Goal: Information Seeking & Learning: Learn about a topic

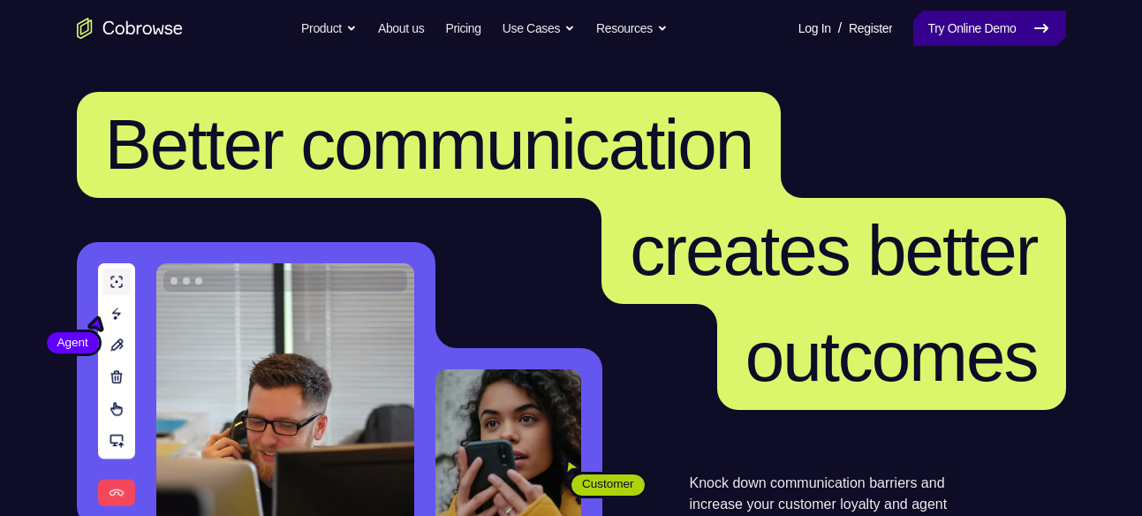
click at [946, 30] on link "Try Online Demo" at bounding box center [989, 28] width 152 height 35
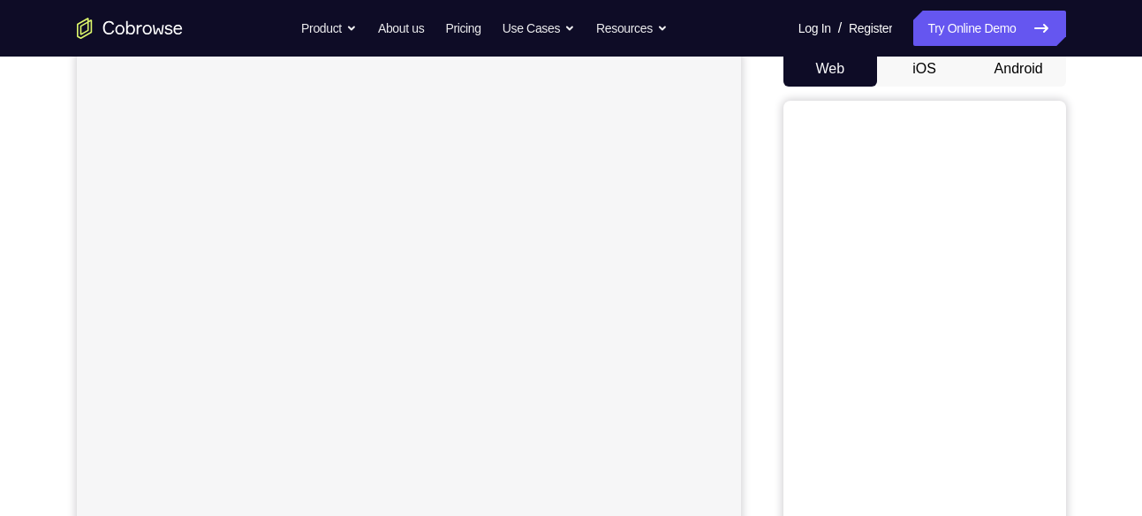
scroll to position [183, 0]
click at [931, 73] on button "iOS" at bounding box center [924, 64] width 94 height 35
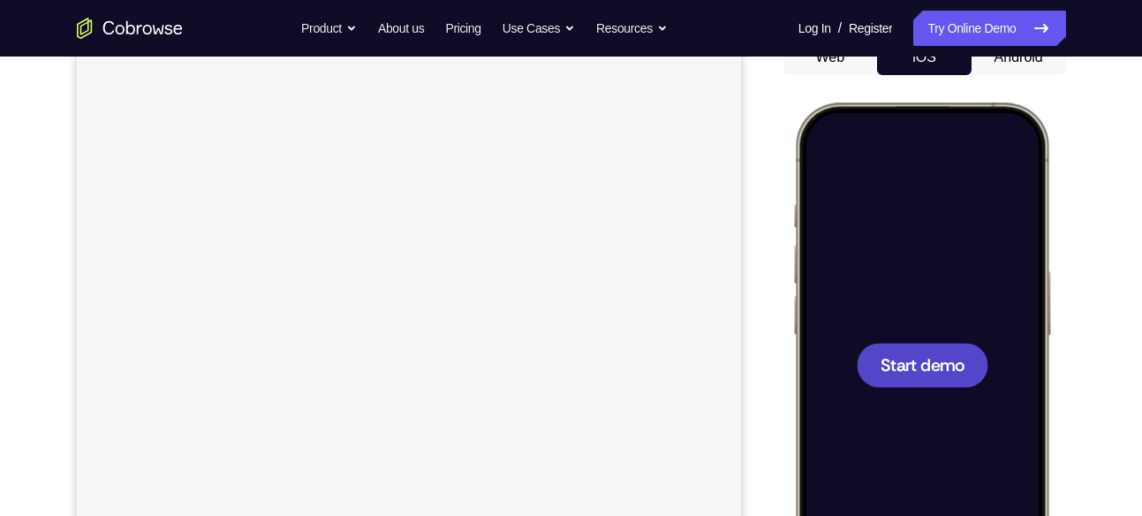
scroll to position [0, 0]
click at [876, 329] on div at bounding box center [921, 364] width 232 height 504
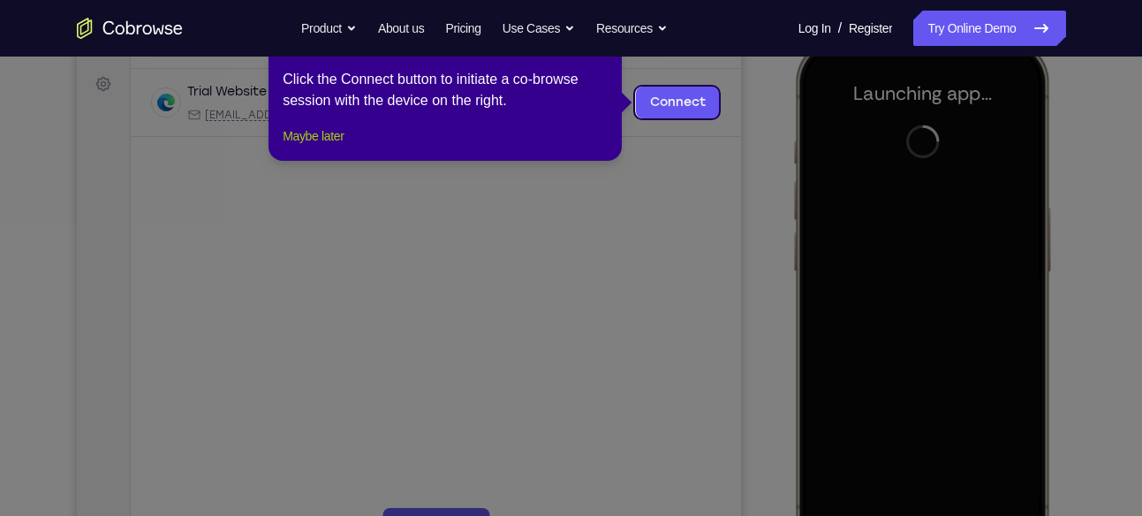
click at [340, 147] on button "Maybe later" at bounding box center [313, 135] width 61 height 21
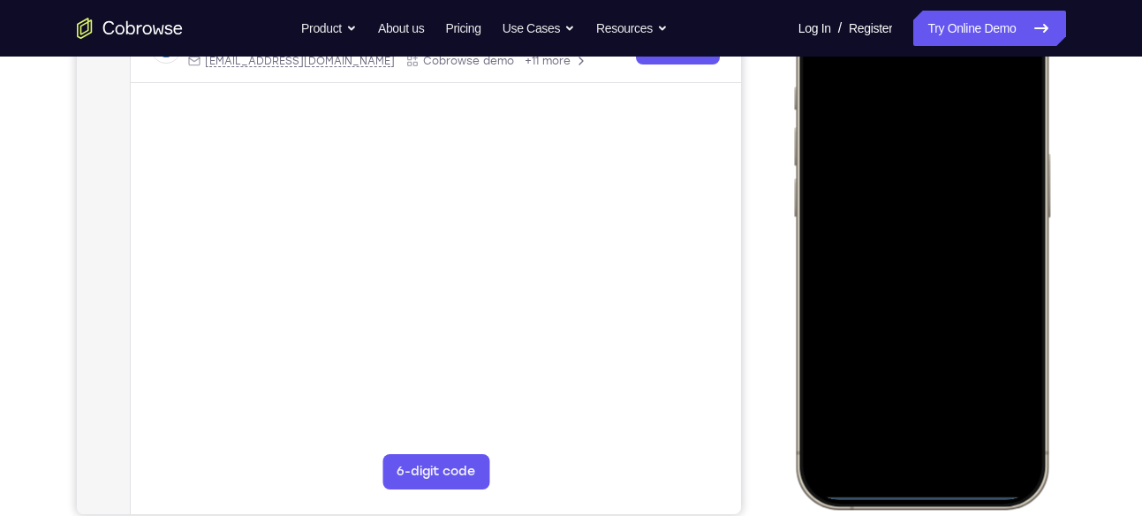
scroll to position [308, 0]
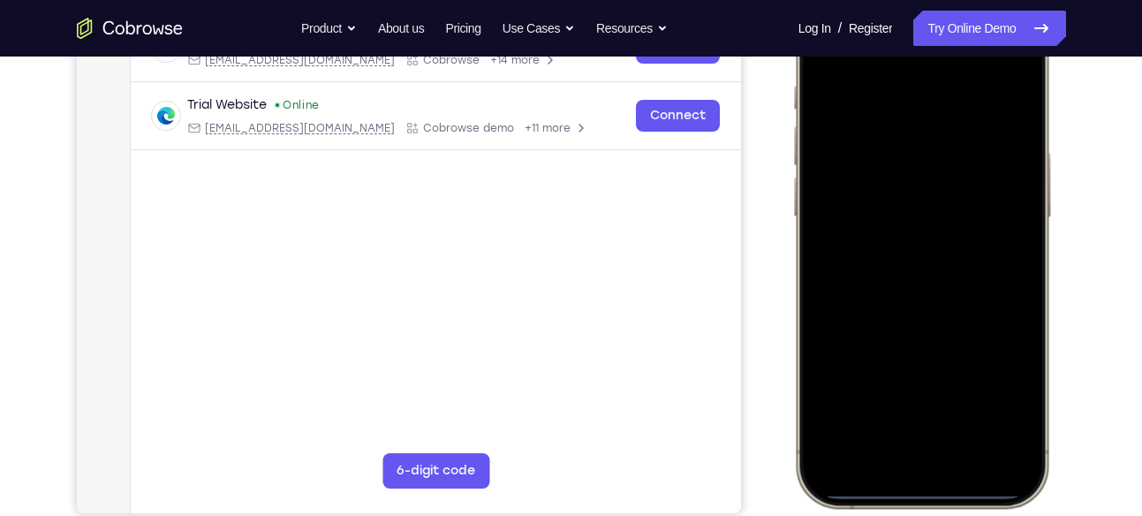
drag, startPoint x: 911, startPoint y: 494, endPoint x: 878, endPoint y: 224, distance: 271.3
click at [878, 224] on div at bounding box center [921, 246] width 232 height 504
drag, startPoint x: 910, startPoint y: 495, endPoint x: 892, endPoint y: 138, distance: 357.2
click at [892, 138] on div at bounding box center [921, 246] width 232 height 504
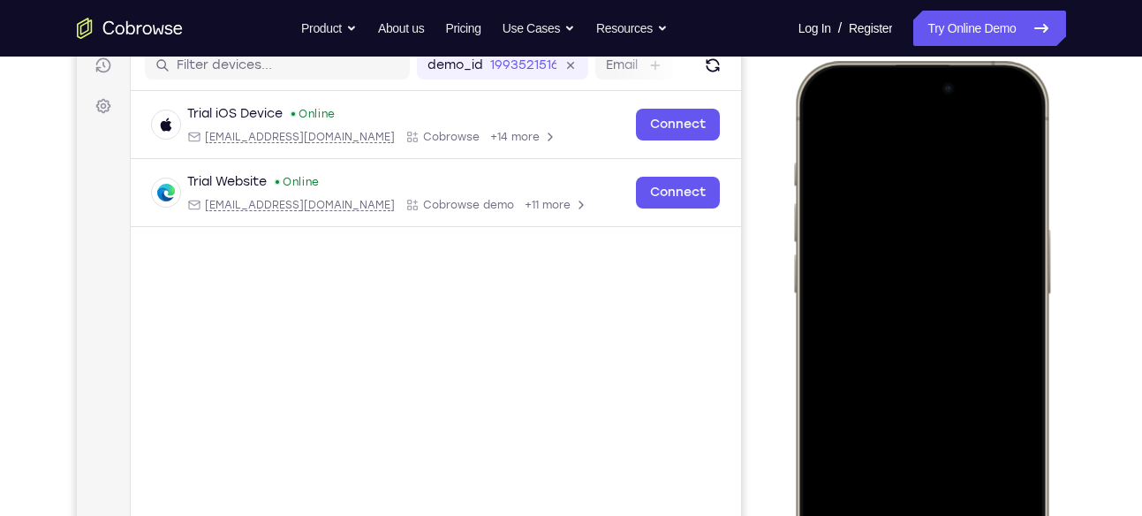
scroll to position [253, 0]
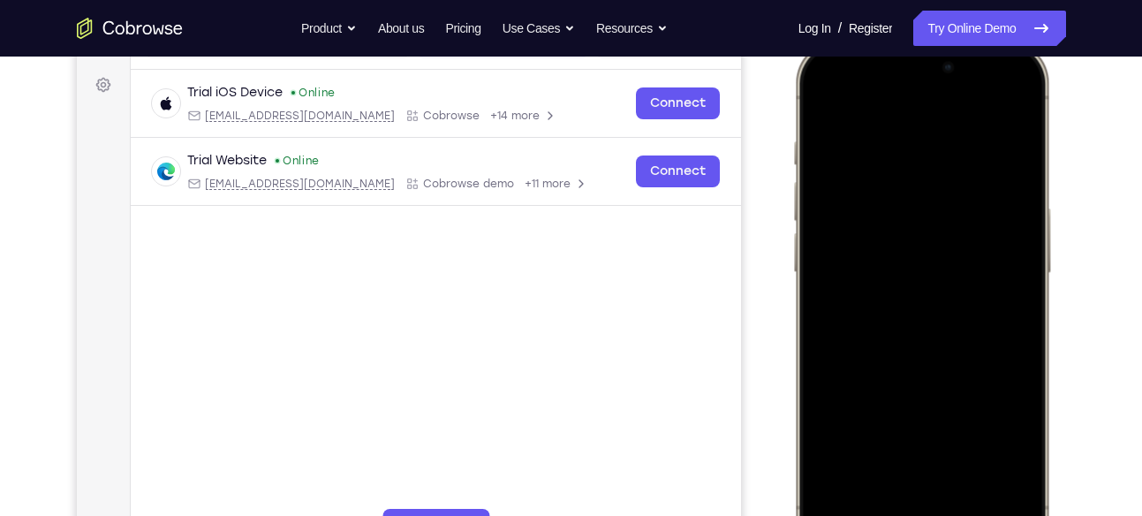
drag, startPoint x: 905, startPoint y: 90, endPoint x: 986, endPoint y: 560, distance: 476.7
click at [986, 515] on div at bounding box center [921, 302] width 260 height 525
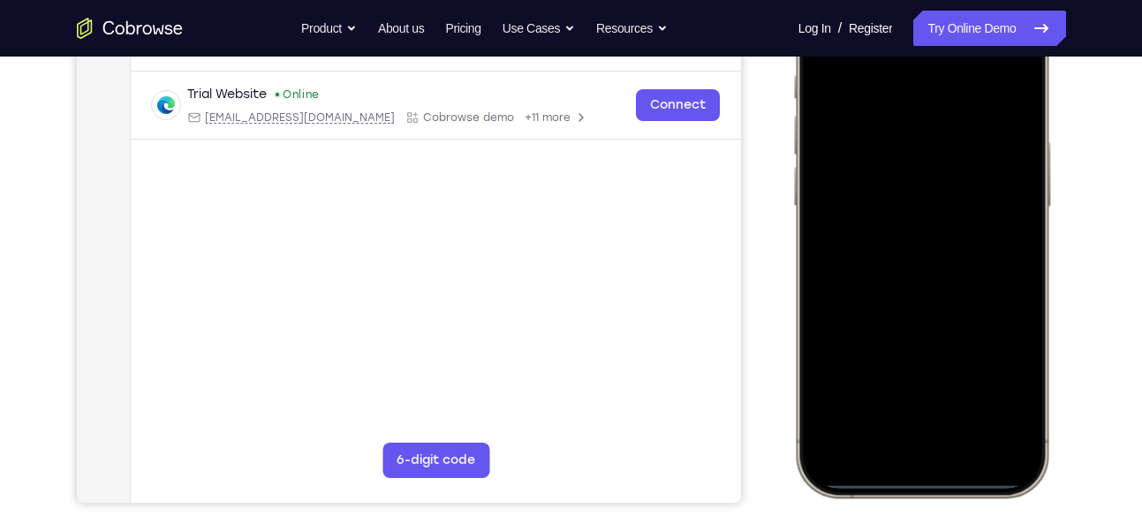
scroll to position [320, 0]
drag, startPoint x: 916, startPoint y: 480, endPoint x: 882, endPoint y: 191, distance: 290.7
click at [882, 191] on div at bounding box center [921, 234] width 232 height 504
drag, startPoint x: 885, startPoint y: 481, endPoint x: 865, endPoint y: 242, distance: 240.2
click at [865, 242] on div at bounding box center [921, 234] width 232 height 504
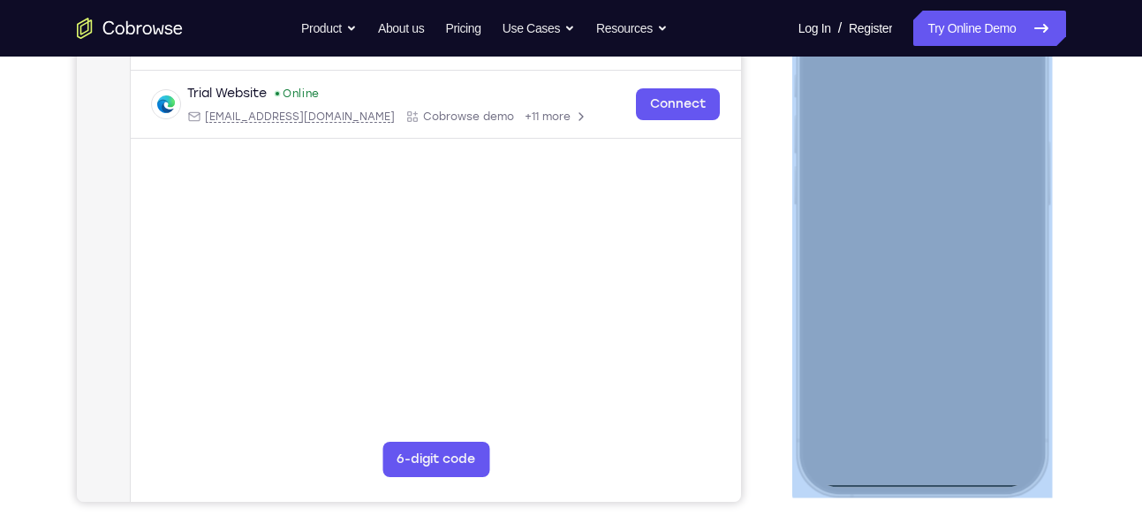
drag, startPoint x: 910, startPoint y: 488, endPoint x: 892, endPoint y: 351, distance: 138.9
click at [892, 351] on div at bounding box center [921, 235] width 260 height 525
click at [1013, 252] on div at bounding box center [921, 234] width 232 height 504
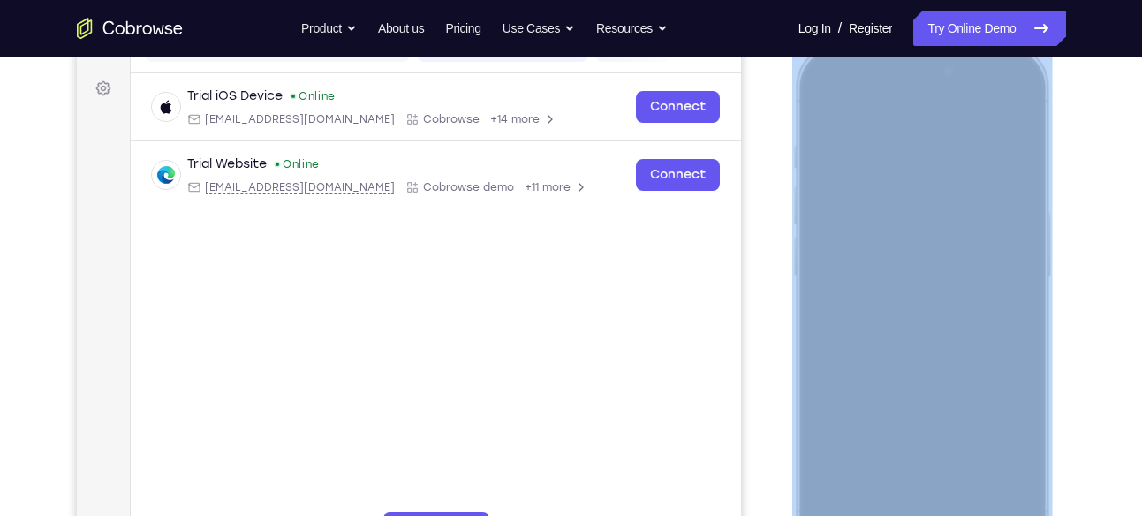
scroll to position [251, 0]
click at [843, 71] on div at bounding box center [921, 303] width 232 height 504
click at [905, 68] on div at bounding box center [921, 303] width 232 height 504
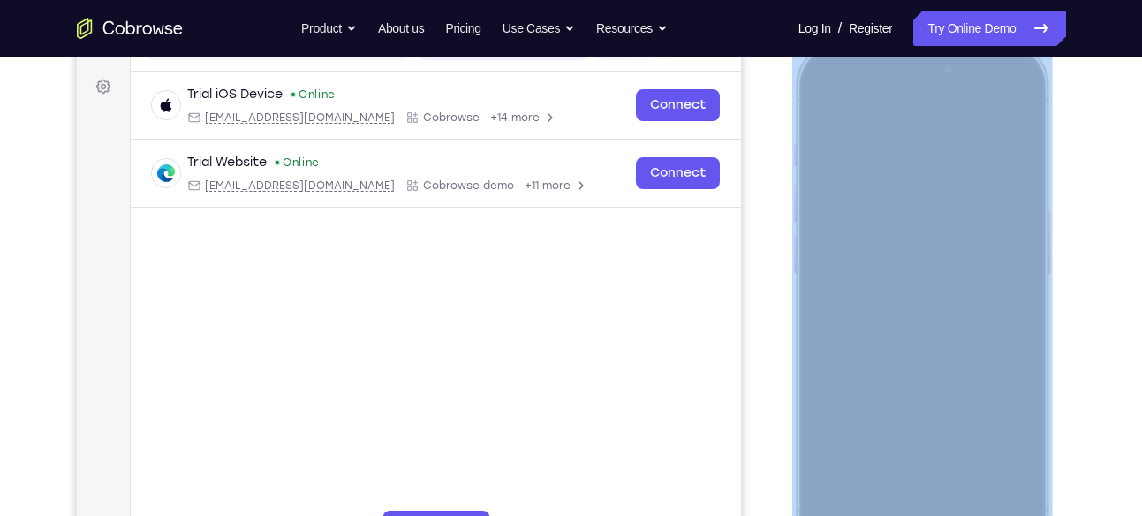
click at [918, 271] on div at bounding box center [921, 303] width 232 height 504
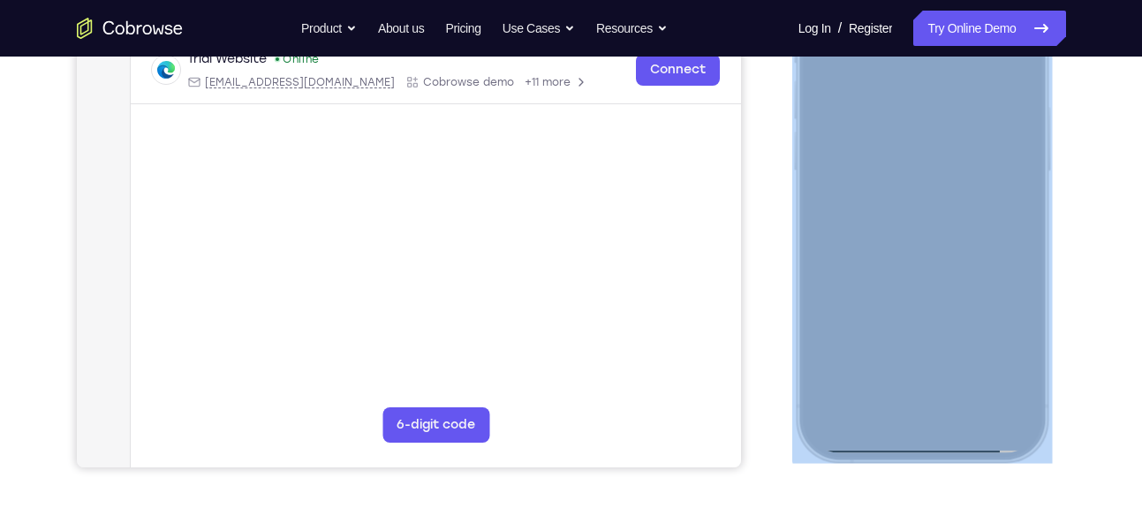
click at [907, 442] on div at bounding box center [921, 200] width 232 height 504
click at [859, 372] on div at bounding box center [921, 200] width 232 height 504
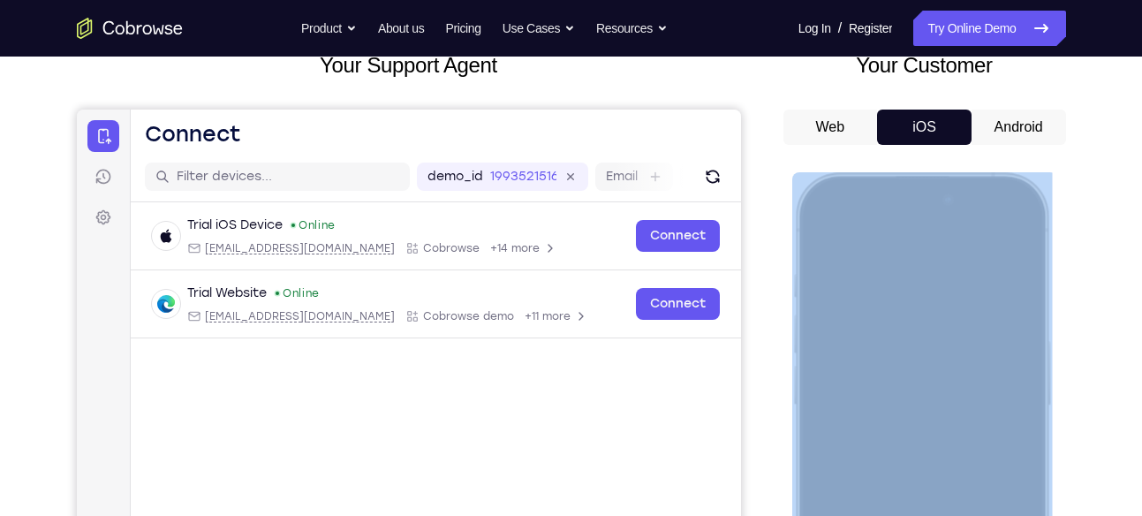
scroll to position [117, 0]
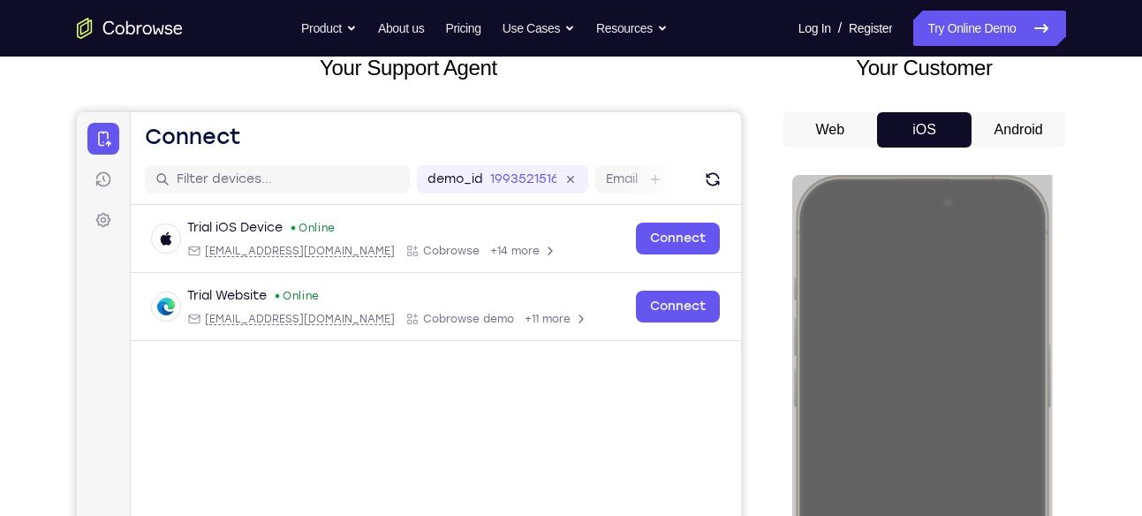
click at [1009, 146] on button "Android" at bounding box center [1018, 129] width 94 height 35
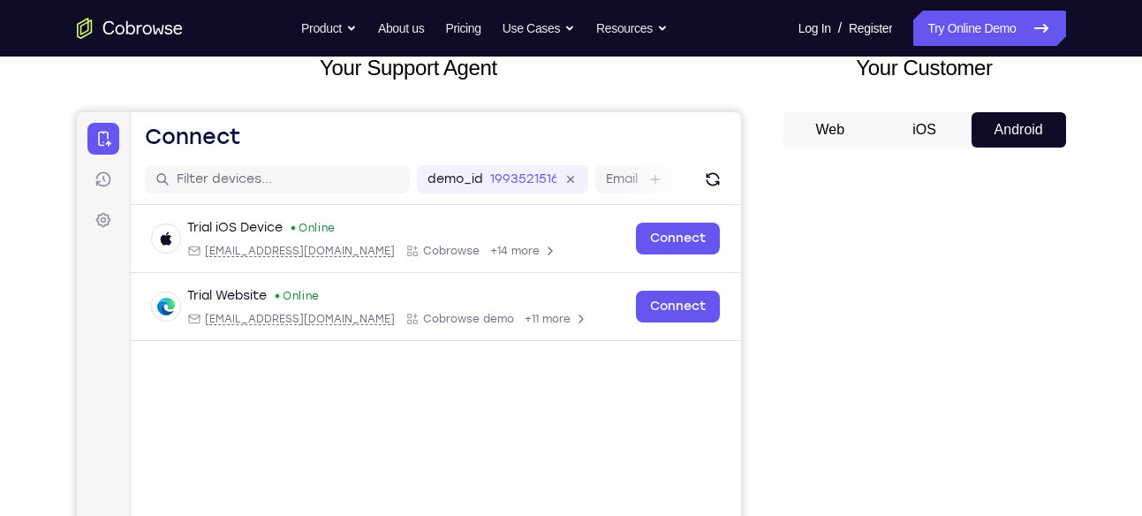
click at [1009, 146] on button "Android" at bounding box center [1018, 129] width 94 height 35
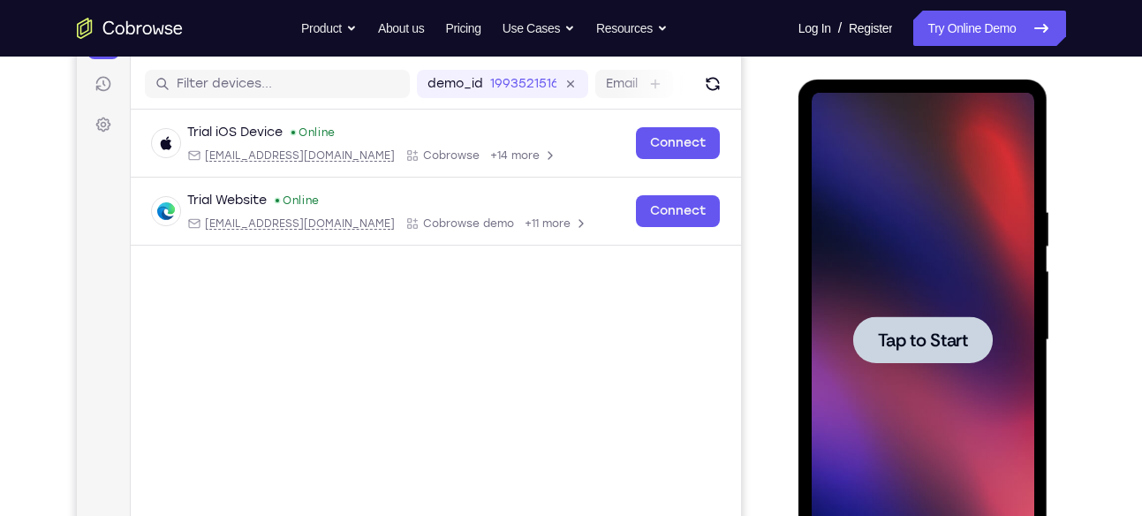
scroll to position [0, 0]
click at [849, 368] on div at bounding box center [923, 340] width 223 height 495
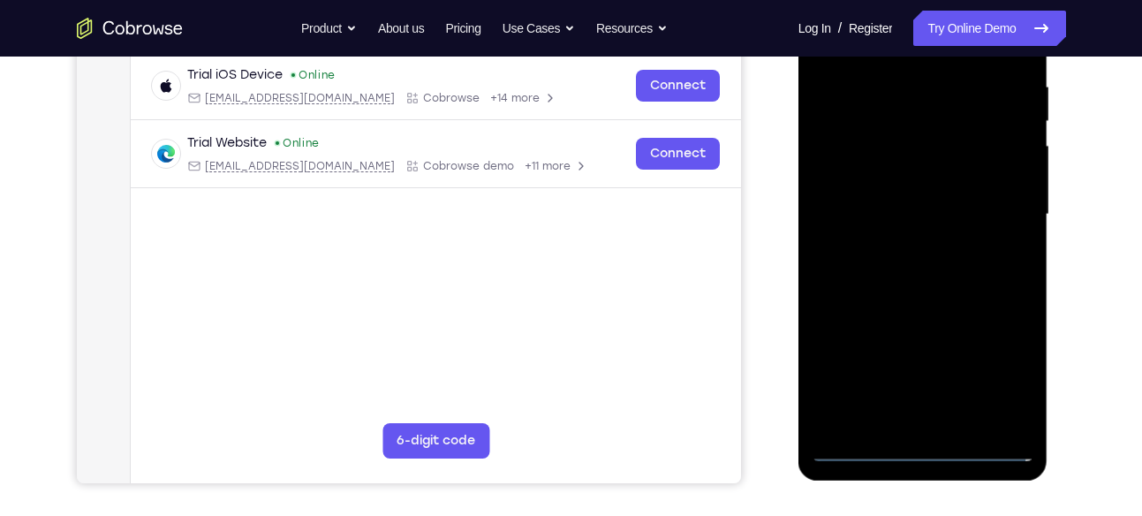
scroll to position [339, 0]
click at [921, 442] on div at bounding box center [923, 213] width 223 height 495
click at [996, 364] on div at bounding box center [923, 213] width 223 height 495
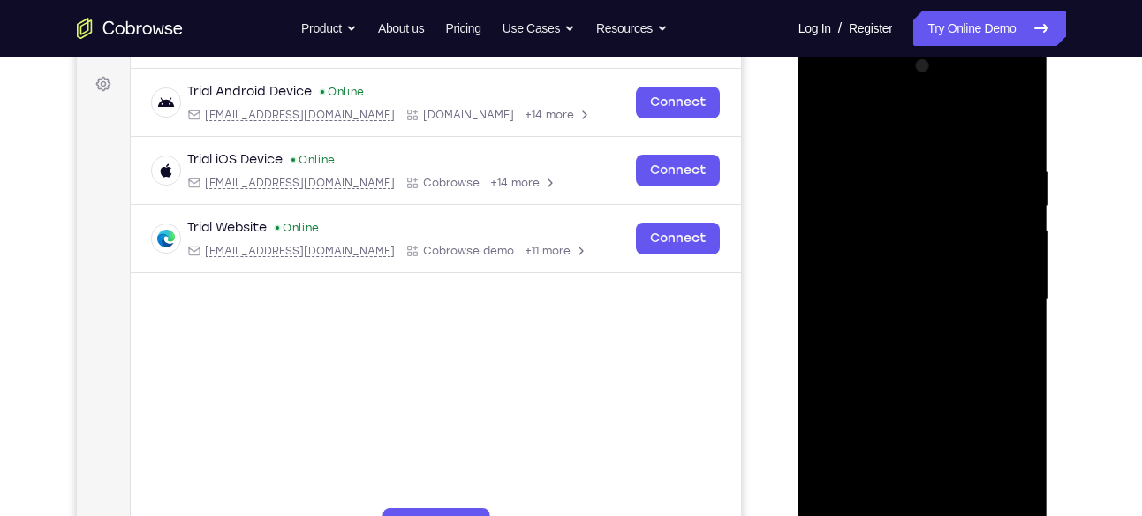
scroll to position [242, 0]
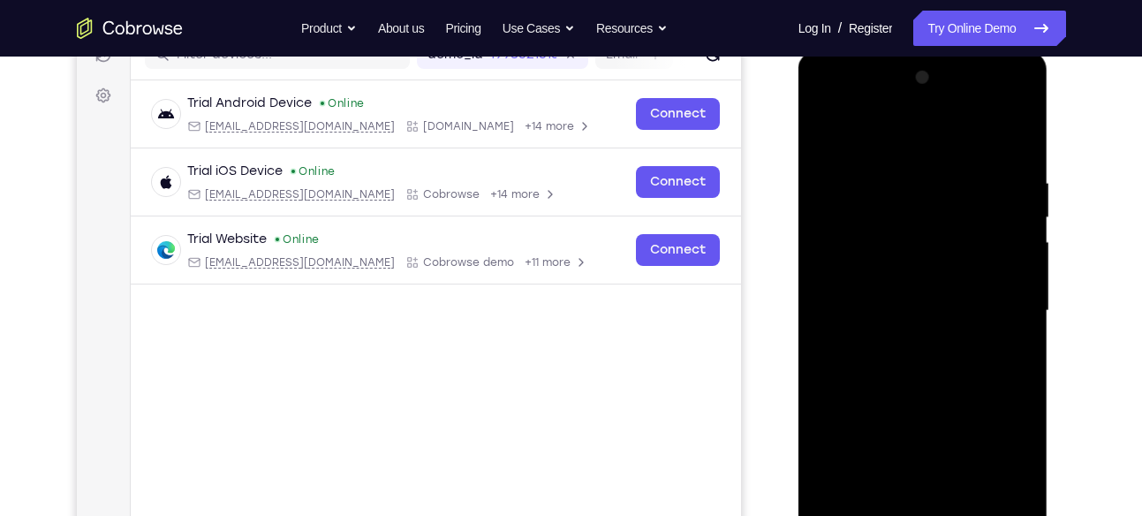
click at [830, 101] on div at bounding box center [923, 311] width 223 height 495
click at [1000, 307] on div at bounding box center [923, 311] width 223 height 495
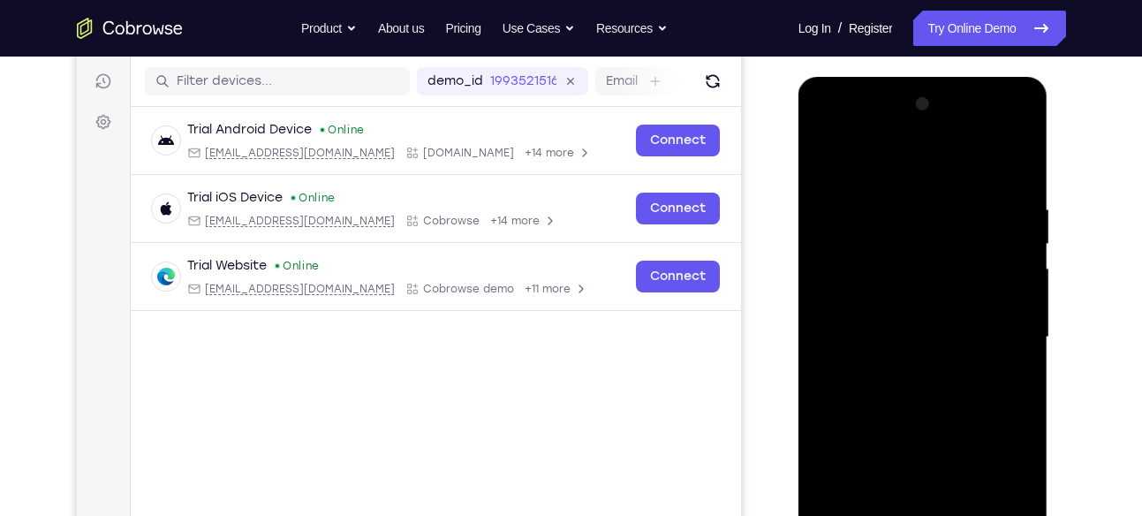
scroll to position [216, 0]
click at [905, 364] on div at bounding box center [923, 336] width 223 height 495
drag, startPoint x: 877, startPoint y: 303, endPoint x: 865, endPoint y: 325, distance: 25.3
click at [865, 325] on div at bounding box center [923, 336] width 223 height 495
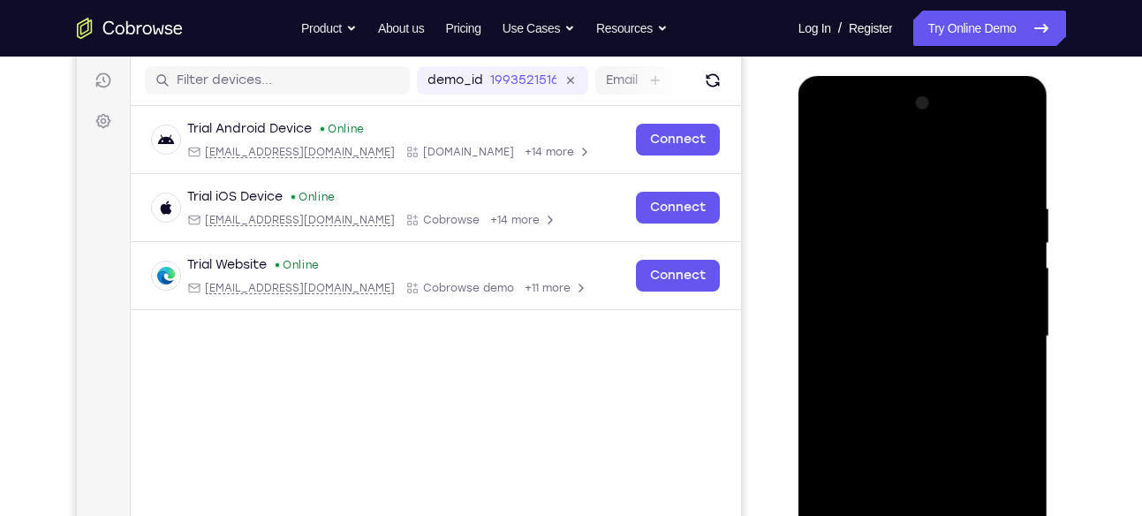
click at [858, 264] on div at bounding box center [923, 336] width 223 height 495
click at [846, 302] on div at bounding box center [923, 336] width 223 height 495
click at [879, 334] on div at bounding box center [923, 336] width 223 height 495
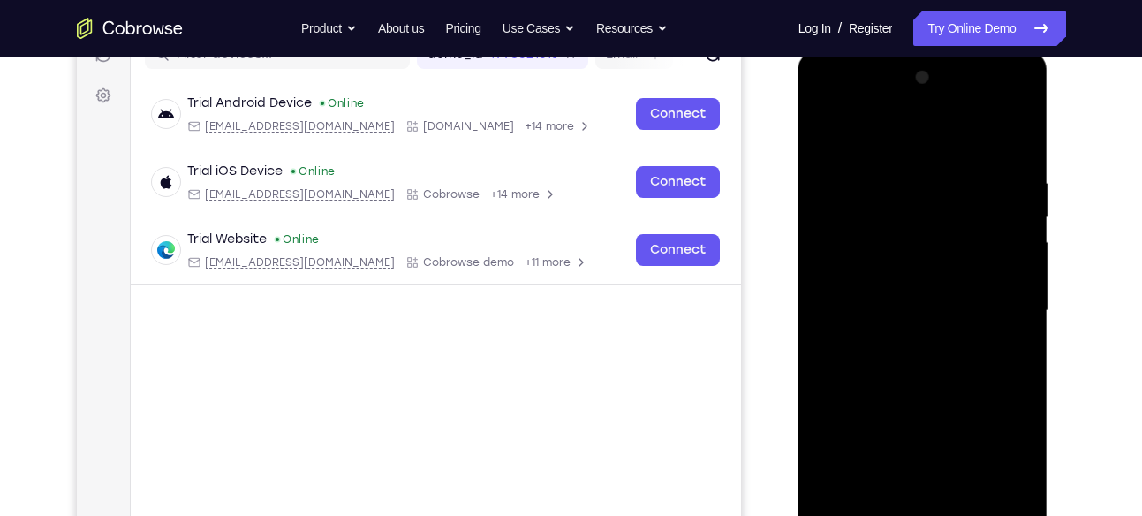
scroll to position [241, 0]
click at [852, 306] on div at bounding box center [923, 311] width 223 height 495
